Goal: Task Accomplishment & Management: Use online tool/utility

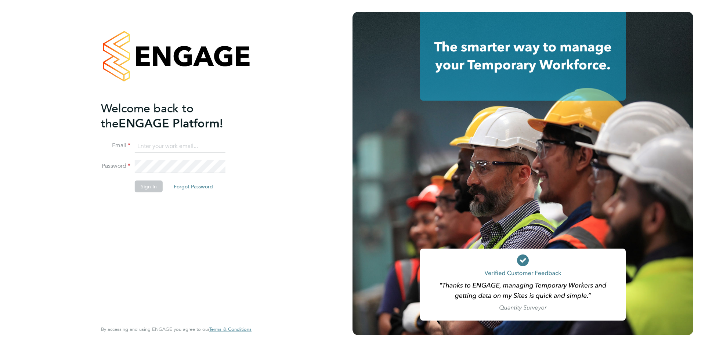
type input "c.hoey@oandb.co.uk"
click at [147, 189] on button "Sign In" at bounding box center [149, 186] width 28 height 12
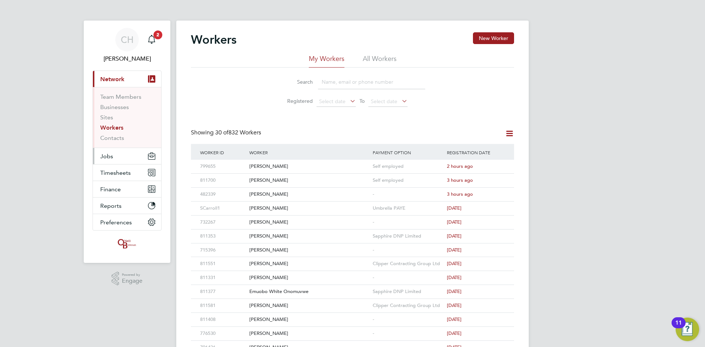
click at [111, 159] on span "Jobs" at bounding box center [106, 156] width 13 height 7
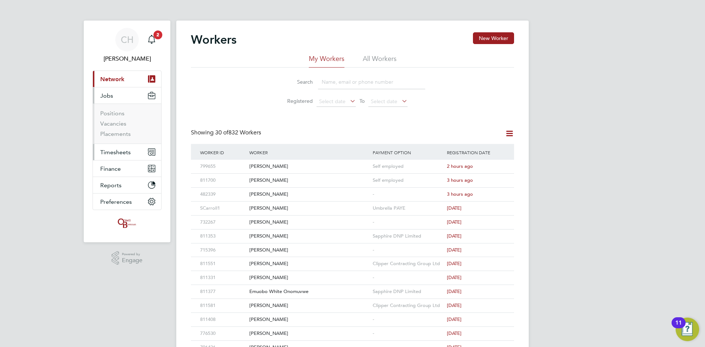
click at [112, 154] on span "Timesheets" at bounding box center [115, 152] width 30 height 7
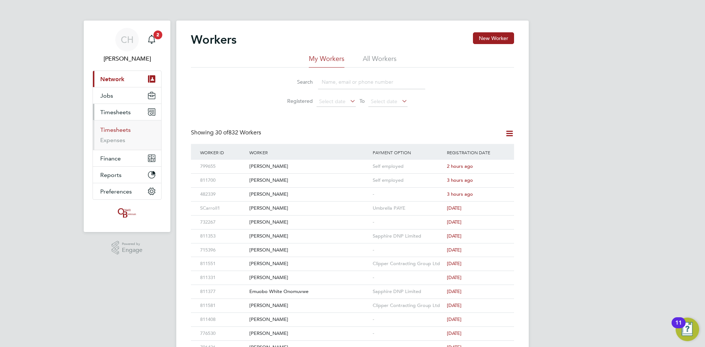
click at [111, 130] on link "Timesheets" at bounding box center [115, 129] width 30 height 7
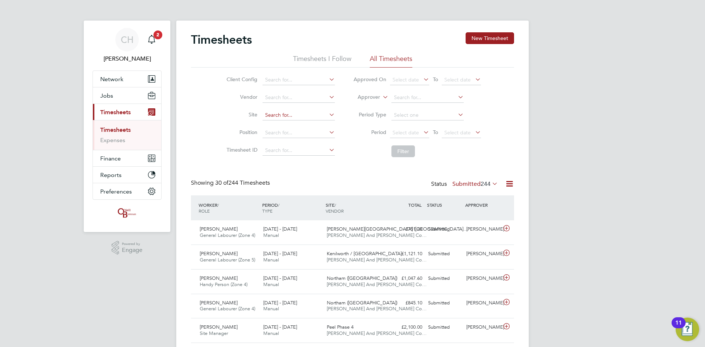
click at [284, 118] on input at bounding box center [299, 115] width 72 height 10
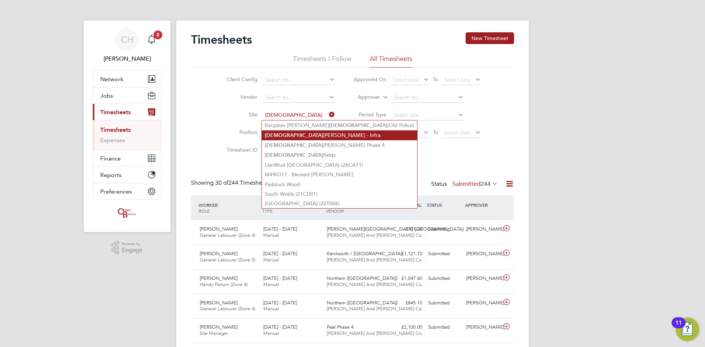
click at [291, 134] on li "Church Crookham - Infra" at bounding box center [339, 135] width 155 height 10
type input "Church Crookham - Infra"
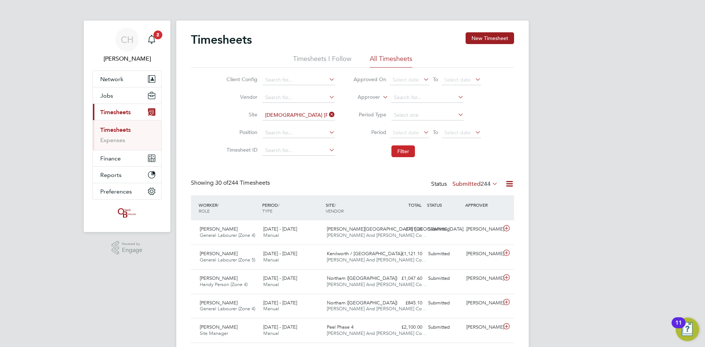
click at [398, 151] on button "Filter" at bounding box center [404, 151] width 24 height 12
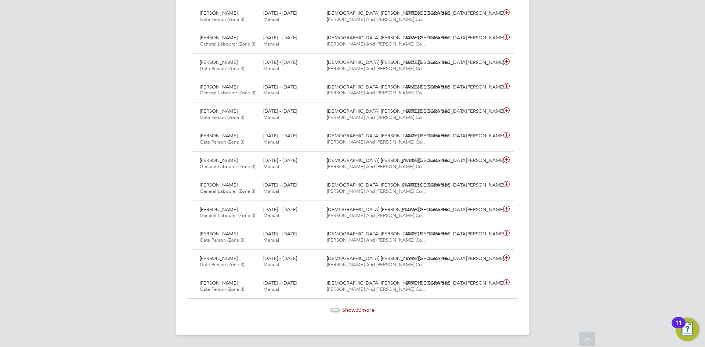
click at [359, 311] on span "30" at bounding box center [359, 309] width 6 height 7
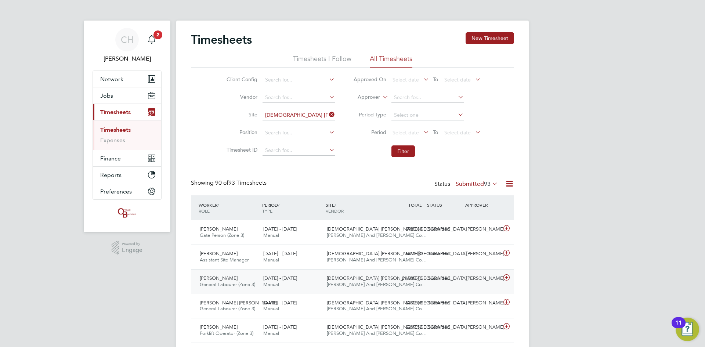
click at [231, 278] on span "Kassim Yacoubou" at bounding box center [219, 278] width 38 height 6
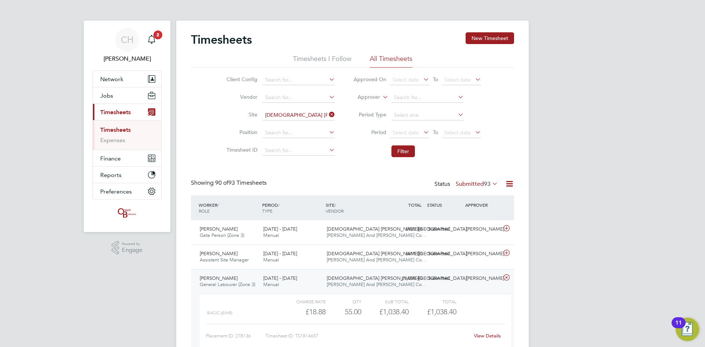
click at [479, 337] on link "View Details" at bounding box center [487, 336] width 27 height 6
click at [510, 184] on icon at bounding box center [509, 183] width 9 height 9
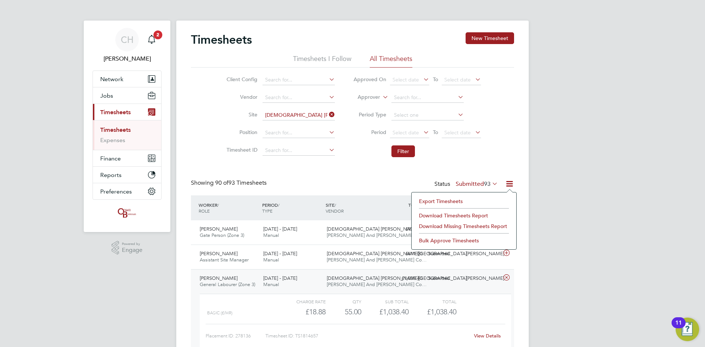
click at [447, 213] on li "Download Timesheets Report" at bounding box center [463, 215] width 97 height 10
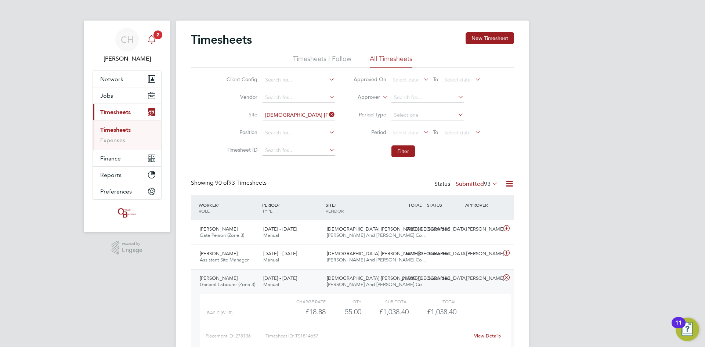
click at [155, 43] on icon "Main navigation" at bounding box center [151, 39] width 9 height 9
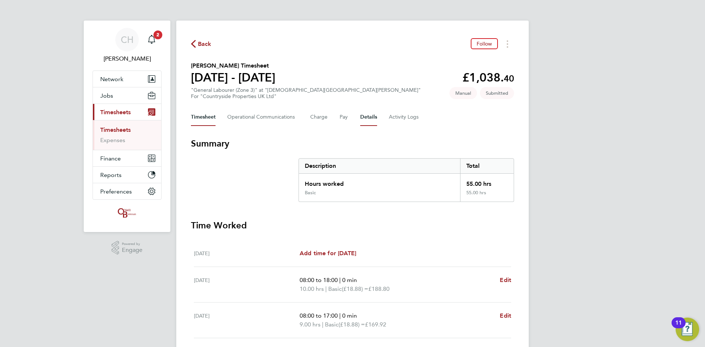
click at [369, 118] on button "Details" at bounding box center [368, 117] width 17 height 18
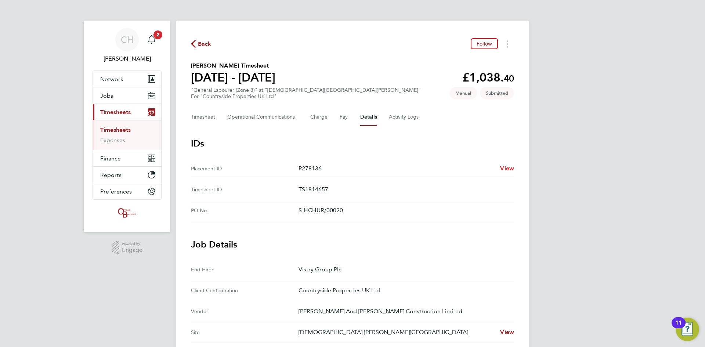
click at [509, 170] on span "View" at bounding box center [507, 168] width 14 height 7
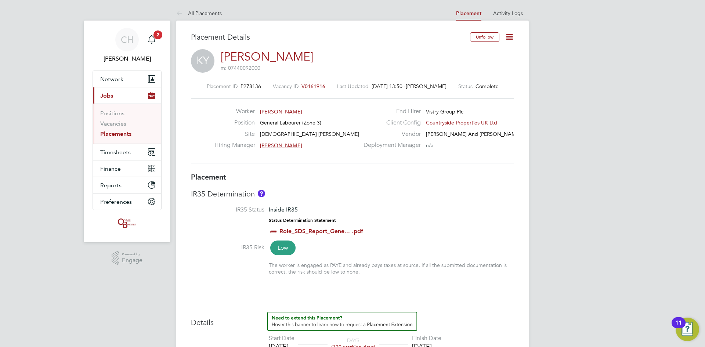
scroll to position [73, 0]
